Goal: Transaction & Acquisition: Purchase product/service

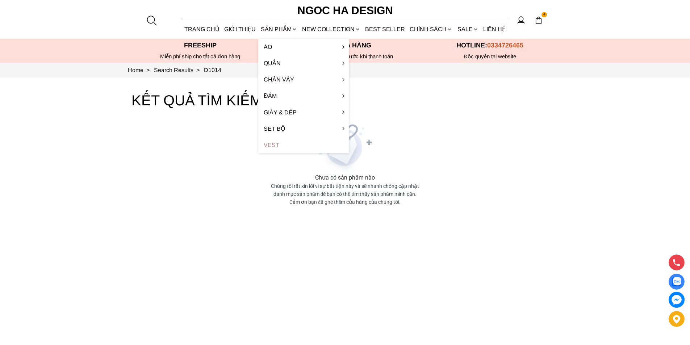
click at [268, 143] on link "Vest" at bounding box center [303, 145] width 91 height 16
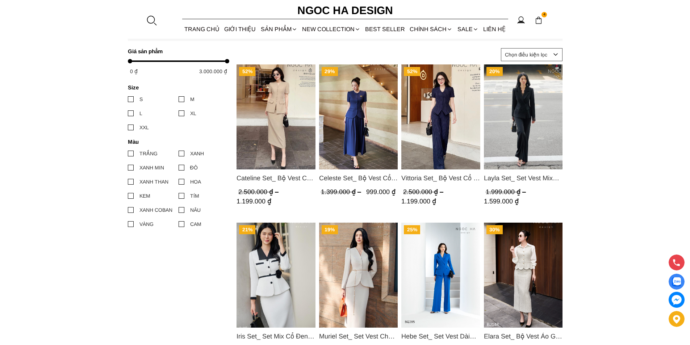
scroll to position [265, 0]
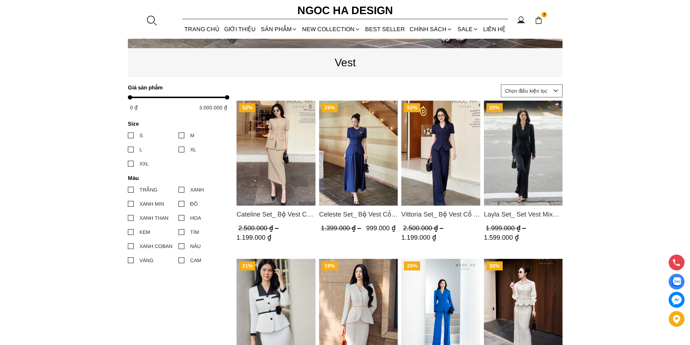
click at [441, 285] on img "Product image - Hebe Set_ Set Vest Dài Tay BQ285" at bounding box center [440, 311] width 79 height 105
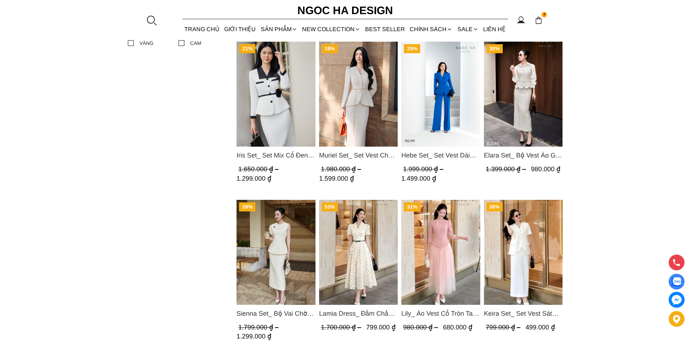
scroll to position [301, 0]
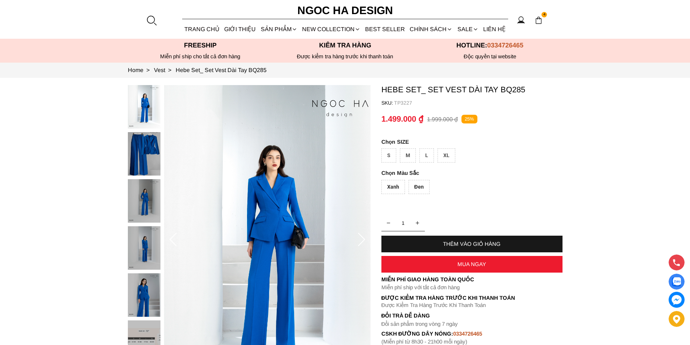
click at [422, 187] on div "Đen" at bounding box center [419, 187] width 21 height 14
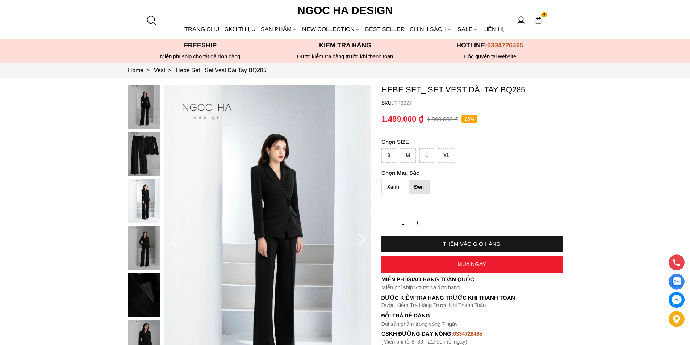
click at [397, 189] on div "Xanh" at bounding box center [393, 187] width 24 height 14
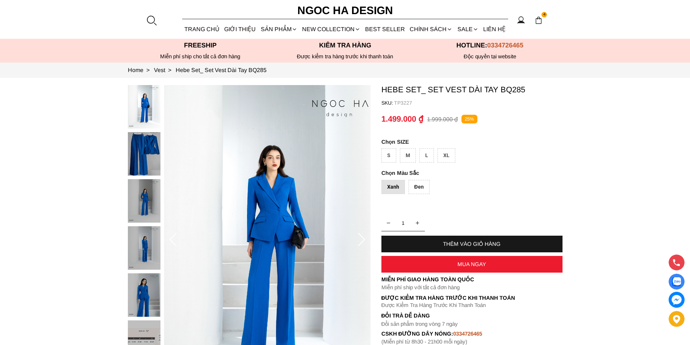
click at [416, 185] on div "Đen" at bounding box center [419, 187] width 21 height 14
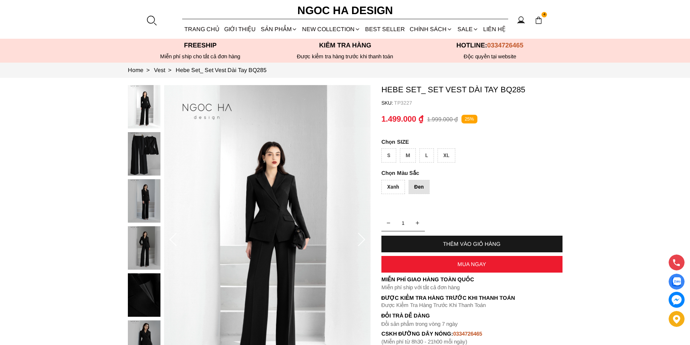
click at [392, 187] on div "Xanh" at bounding box center [393, 187] width 24 height 14
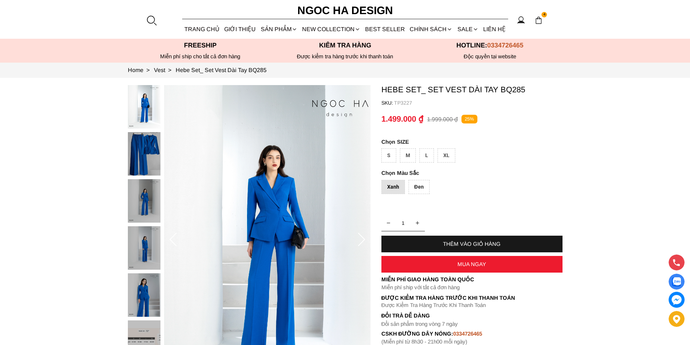
click at [422, 184] on div "Đen" at bounding box center [419, 187] width 21 height 14
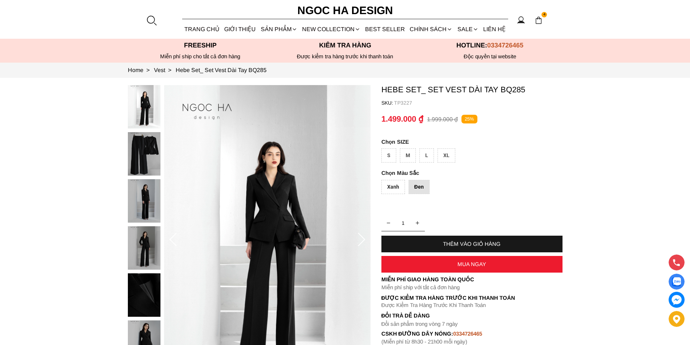
click at [390, 187] on div "Xanh" at bounding box center [393, 187] width 24 height 14
